Goal: Information Seeking & Learning: Learn about a topic

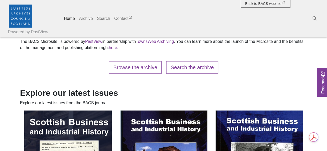
scroll to position [230, 0]
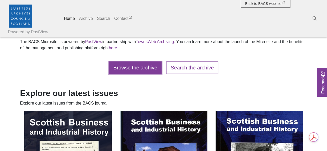
click at [147, 68] on link "Browse the archive" at bounding box center [135, 68] width 53 height 12
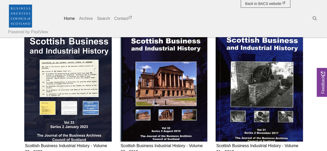
scroll to position [322, 0]
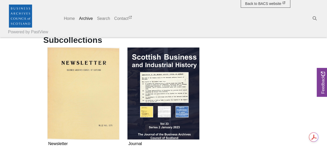
scroll to position [118, 0]
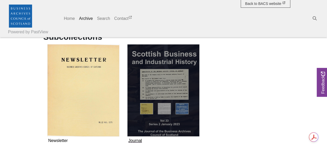
click at [172, 94] on img "Subcollection" at bounding box center [163, 90] width 72 height 93
click at [171, 102] on img "Subcollection" at bounding box center [163, 90] width 72 height 93
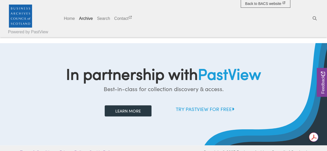
scroll to position [139, 0]
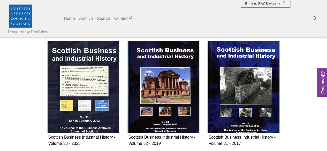
scroll to position [108, 0]
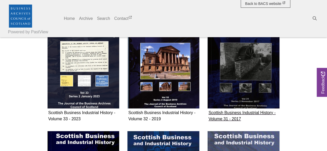
click at [227, 99] on img "Subcollection" at bounding box center [243, 62] width 72 height 93
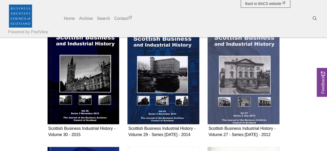
scroll to position [210, 0]
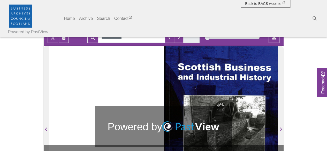
scroll to position [39, 0]
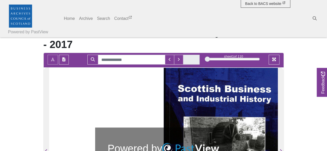
click at [162, 89] on div at bounding box center [163, 148] width 229 height 162
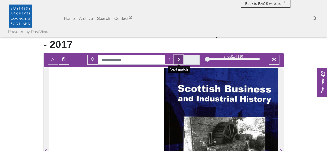
click at [180, 62] on button "Next Match" at bounding box center [178, 60] width 9 height 10
click at [180, 60] on button "Next Match" at bounding box center [178, 60] width 9 height 10
click at [213, 59] on div "1" at bounding box center [233, 59] width 52 height 5
